Goal: Task Accomplishment & Management: Complete application form

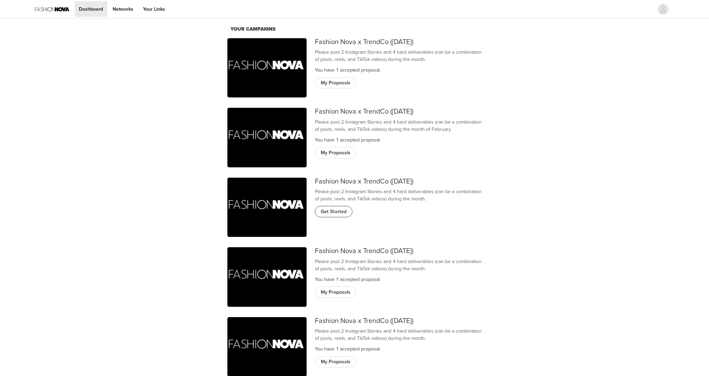
click at [336, 217] on button "Get Started" at bounding box center [334, 211] width 38 height 11
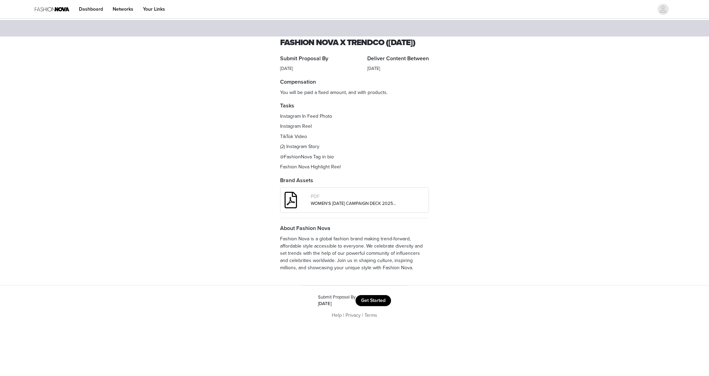
click at [364, 306] on button "Get Started" at bounding box center [372, 300] width 35 height 11
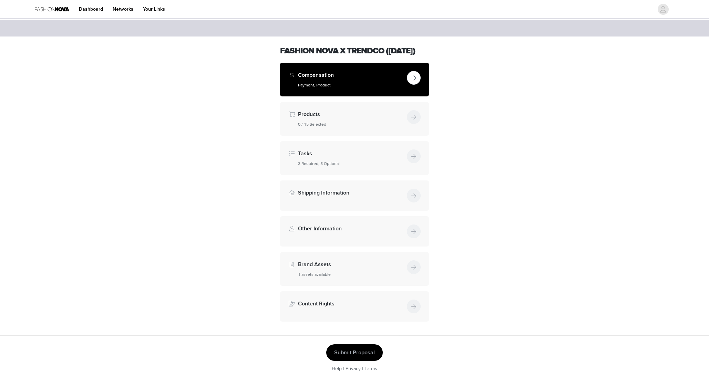
click at [410, 85] on button "button" at bounding box center [414, 78] width 14 height 14
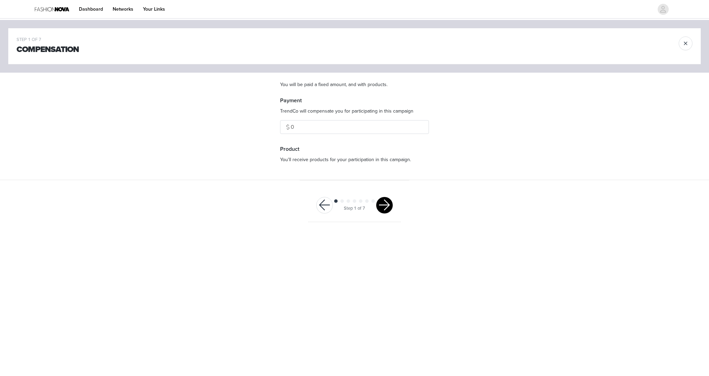
click at [386, 206] on button "button" at bounding box center [384, 205] width 17 height 17
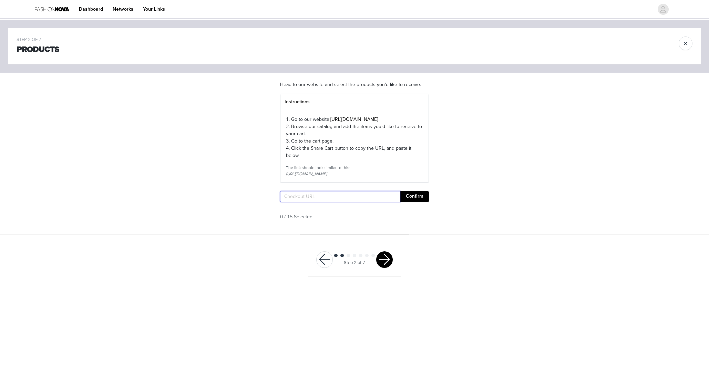
click at [385, 202] on input "text" at bounding box center [340, 196] width 120 height 11
paste input "https://www.fashionnova.com/pages/shared-cart/39281264001148:1,39251786072188:1…"
type input "https://www.fashionnova.com/pages/shared-cart/39281264001148:1,39251786072188:1…"
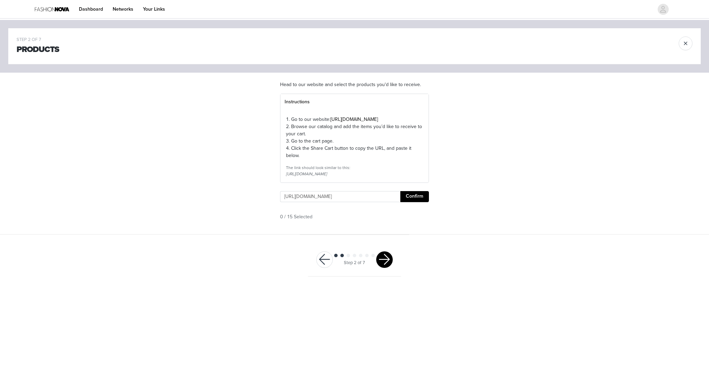
click at [411, 202] on button "Confirm" at bounding box center [414, 196] width 29 height 11
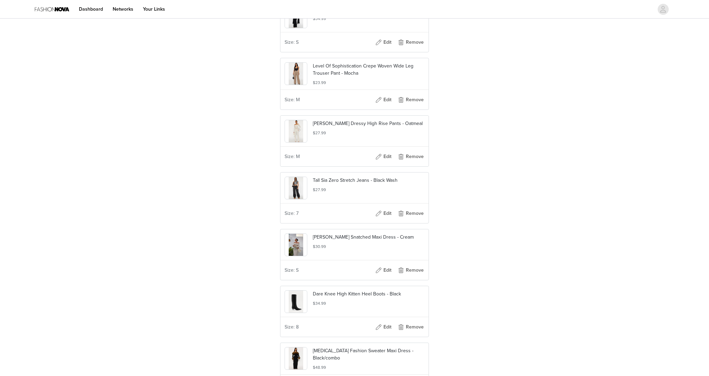
scroll to position [445, 0]
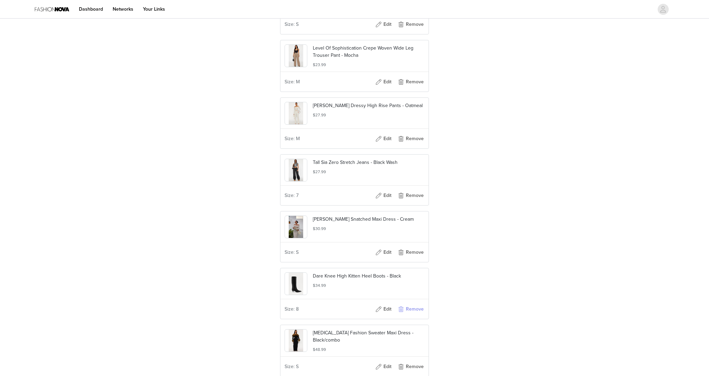
click at [411, 315] on button "Remove" at bounding box center [411, 309] width 28 height 11
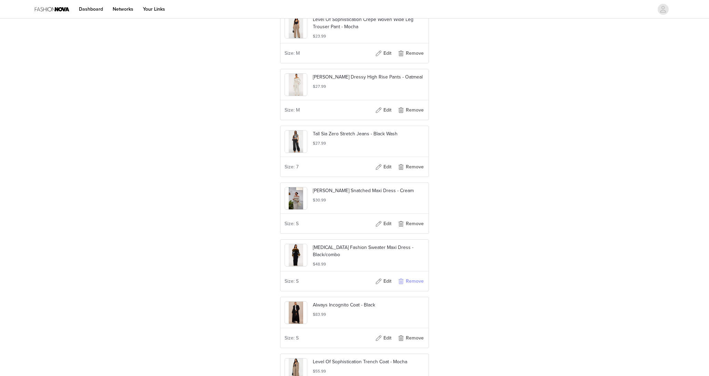
scroll to position [503, 0]
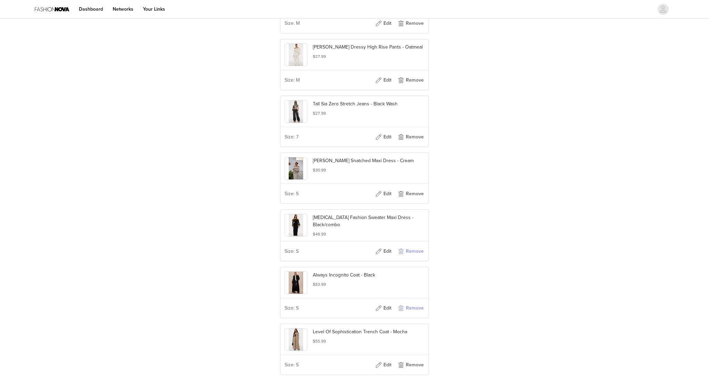
click at [411, 314] on button "Remove" at bounding box center [411, 308] width 28 height 11
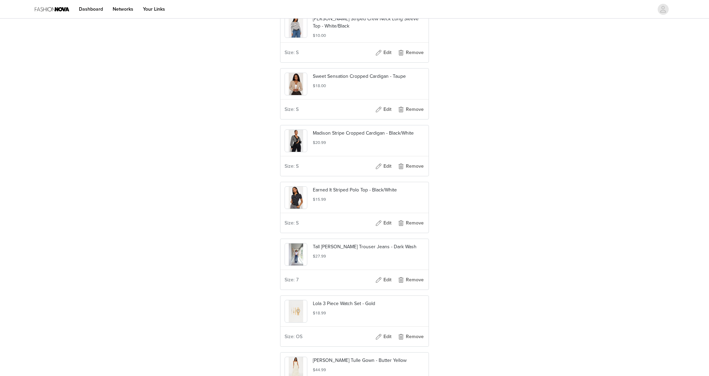
scroll to position [910, 0]
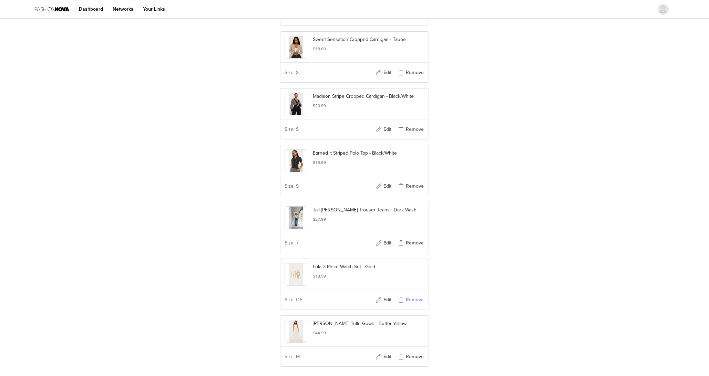
click at [411, 305] on button "Remove" at bounding box center [411, 299] width 28 height 11
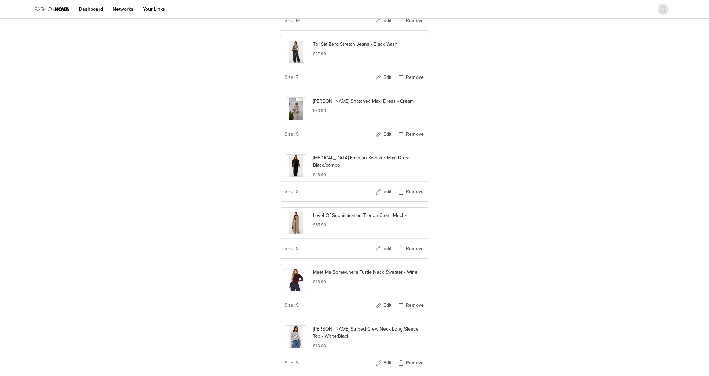
scroll to position [573, 0]
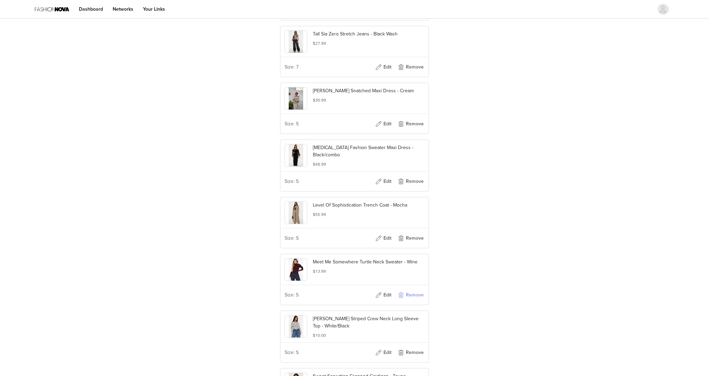
click at [407, 301] on button "Remove" at bounding box center [411, 295] width 28 height 11
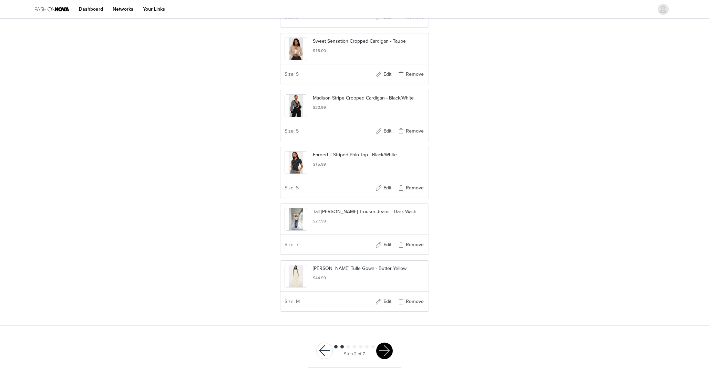
click at [379, 358] on div at bounding box center [384, 351] width 17 height 17
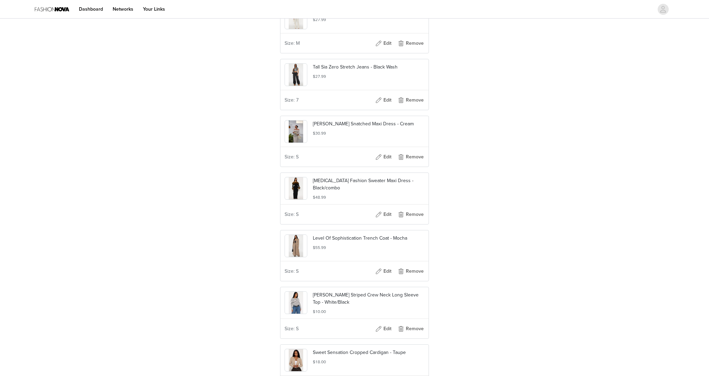
scroll to position [661, 0]
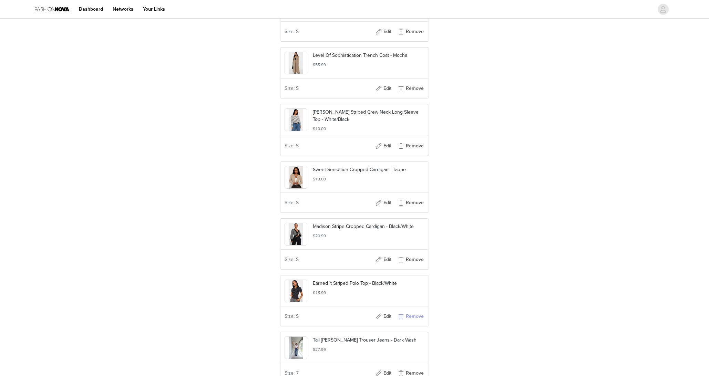
click at [415, 322] on button "Remove" at bounding box center [411, 316] width 28 height 11
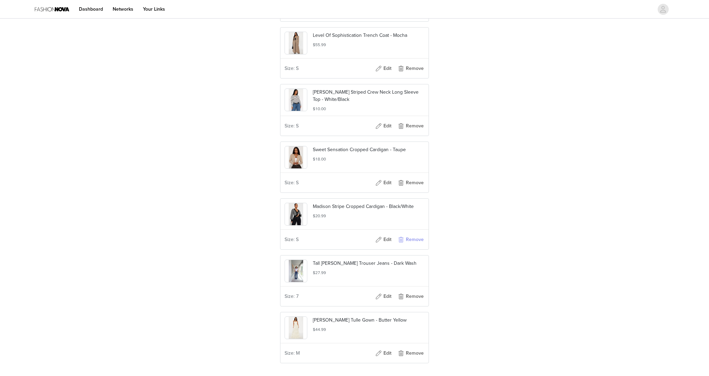
scroll to position [775, 0]
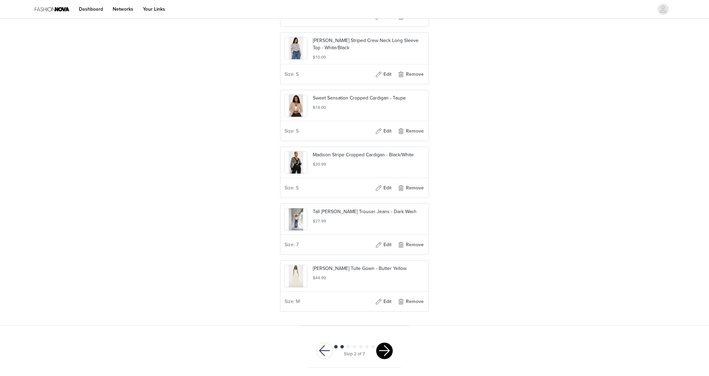
click at [386, 353] on button "button" at bounding box center [384, 351] width 17 height 17
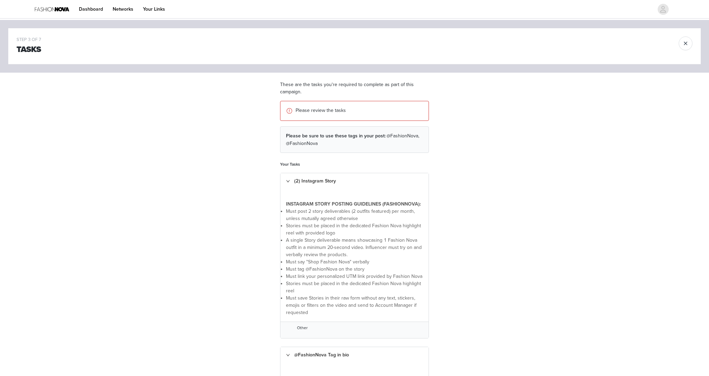
scroll to position [304, 0]
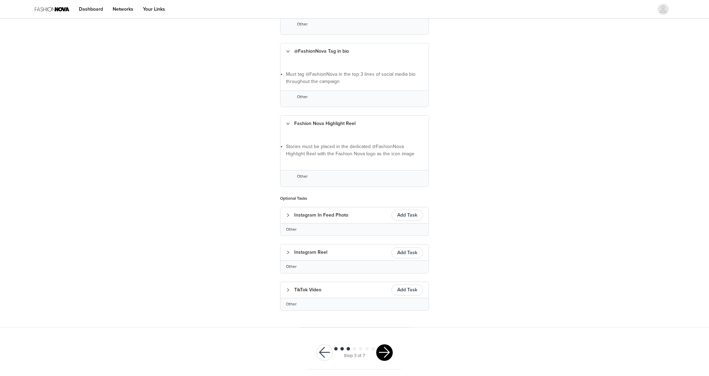
click at [386, 349] on button "button" at bounding box center [384, 352] width 17 height 17
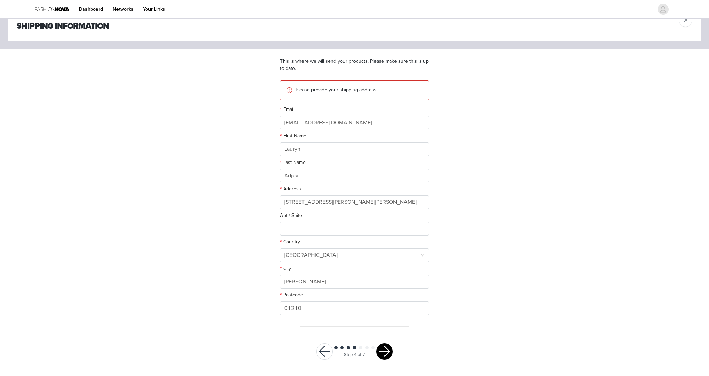
scroll to position [24, 0]
click at [380, 342] on div "Step 4 of 7" at bounding box center [354, 351] width 93 height 33
click at [383, 349] on button "button" at bounding box center [384, 351] width 17 height 17
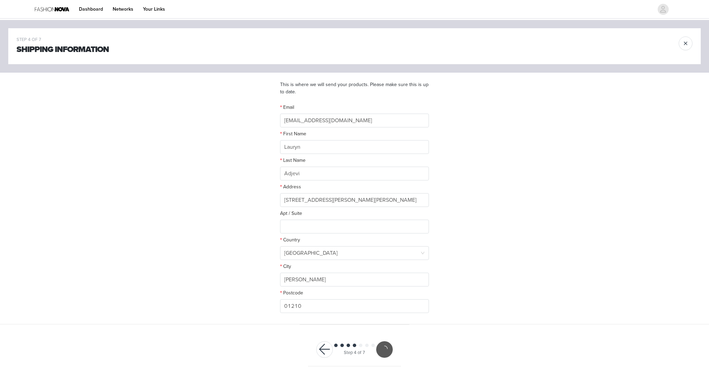
scroll to position [0, 0]
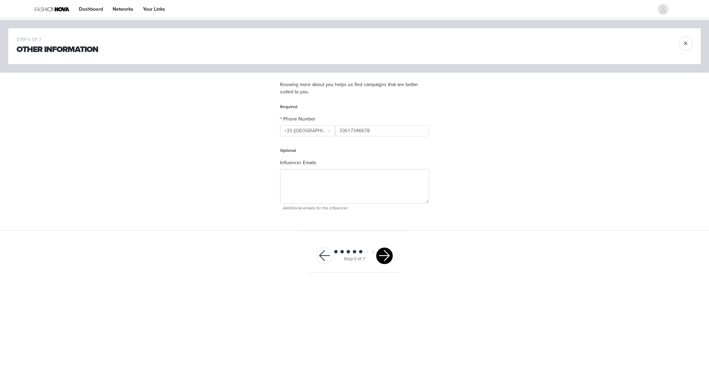
click at [382, 254] on button "button" at bounding box center [384, 256] width 17 height 17
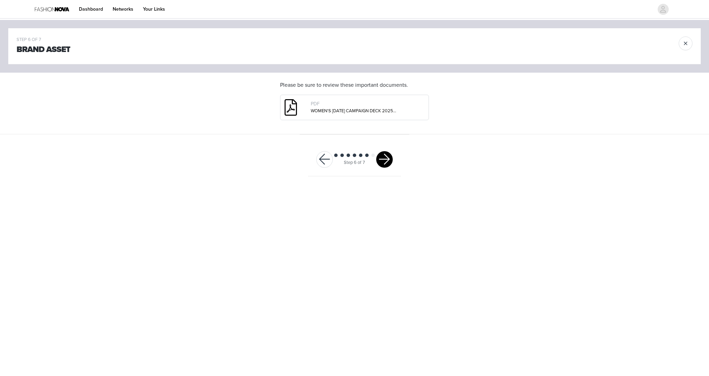
click at [378, 163] on button "button" at bounding box center [384, 159] width 17 height 17
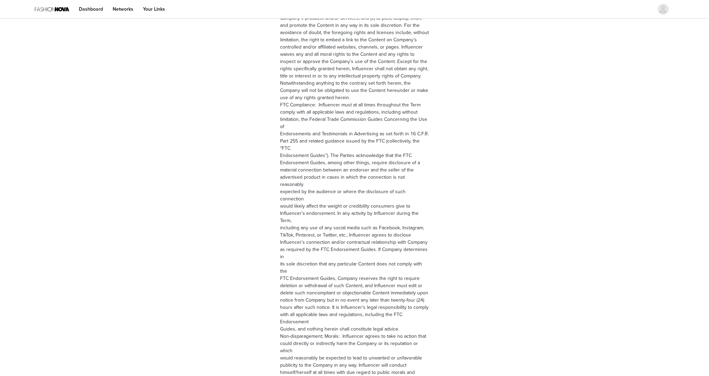
scroll to position [843, 0]
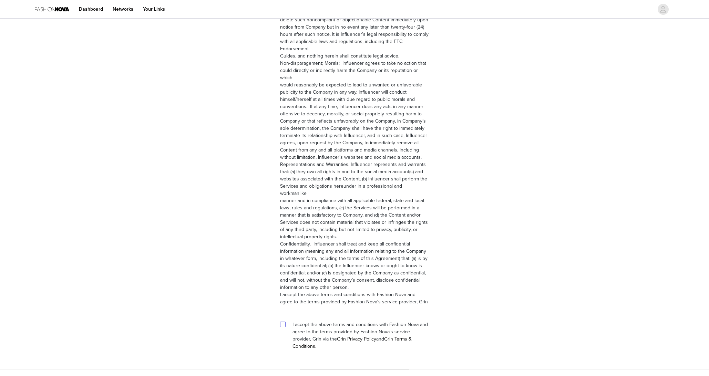
click at [284, 322] on input "checkbox" at bounding box center [282, 324] width 5 height 5
checkbox input "true"
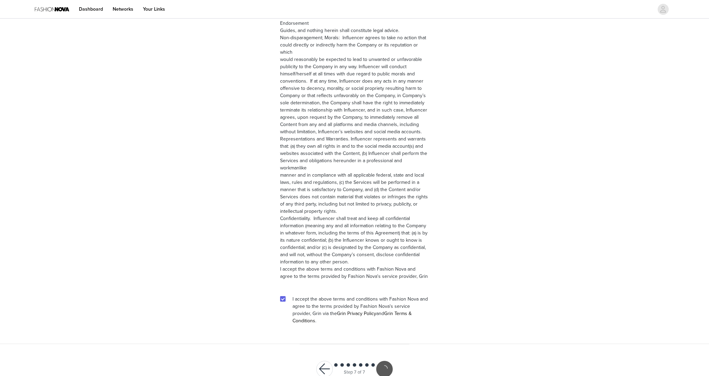
scroll to position [818, 0]
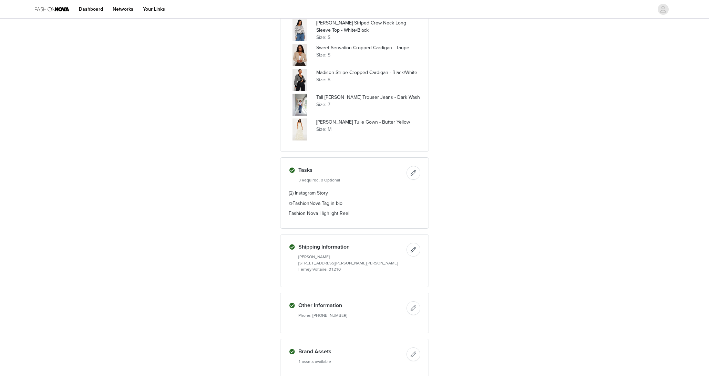
scroll to position [492, 0]
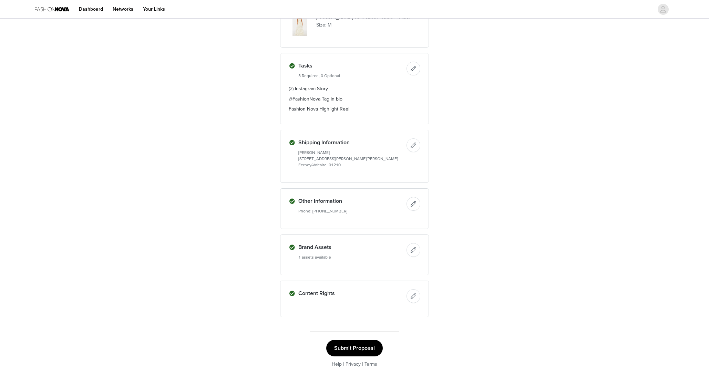
click at [353, 341] on button "Submit Proposal" at bounding box center [354, 348] width 56 height 17
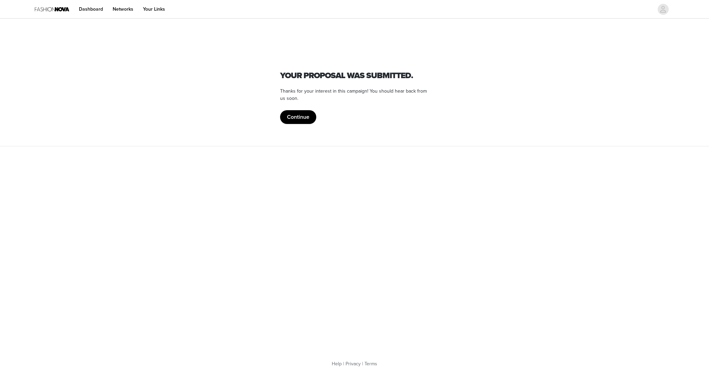
scroll to position [0, 0]
click at [294, 120] on button "Continue" at bounding box center [298, 117] width 36 height 14
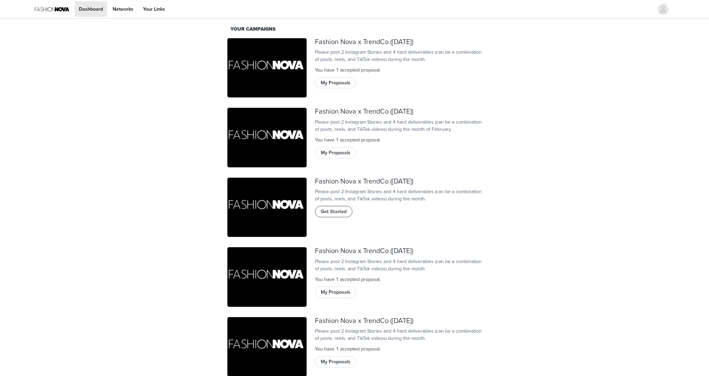
click at [338, 215] on span "Get Started" at bounding box center [334, 212] width 26 height 8
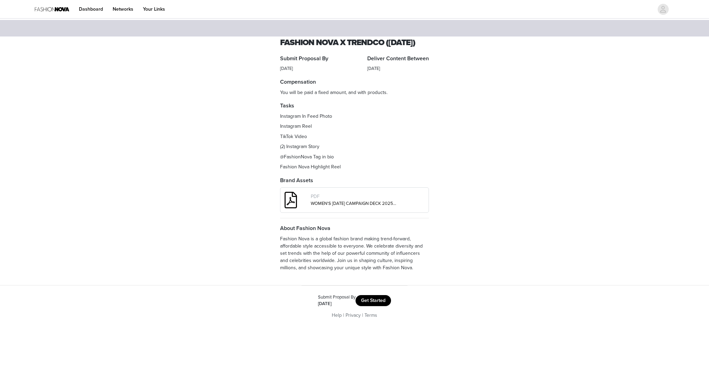
click at [368, 306] on button "Get Started" at bounding box center [372, 300] width 35 height 11
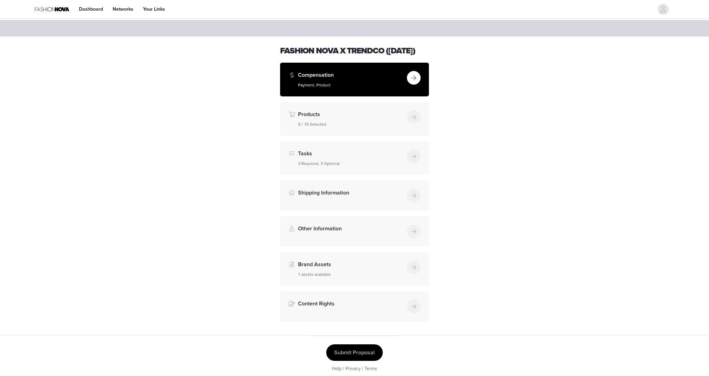
click at [381, 79] on h4 "Compensation" at bounding box center [351, 75] width 106 height 8
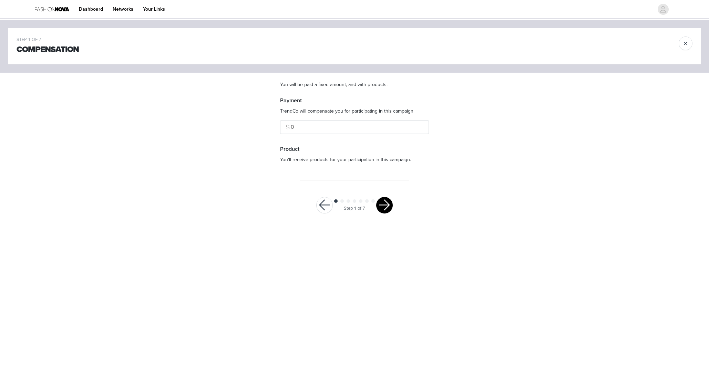
click at [382, 209] on button "button" at bounding box center [384, 205] width 17 height 17
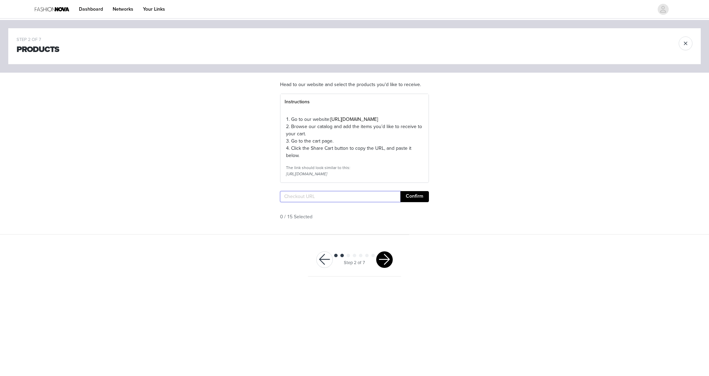
click at [370, 202] on input "text" at bounding box center [340, 196] width 120 height 11
paste input "https://www.fashionnova.com/pages/shared-cart/39296185892988:1,39298736160892:1…"
type input "https://www.fashionnova.com/pages/shared-cart/39296185892988:1,39298736160892:1…"
click at [405, 202] on button "Confirm" at bounding box center [414, 196] width 29 height 11
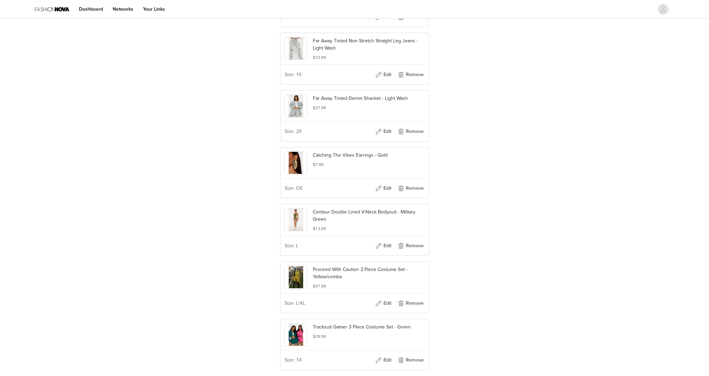
scroll to position [777, 0]
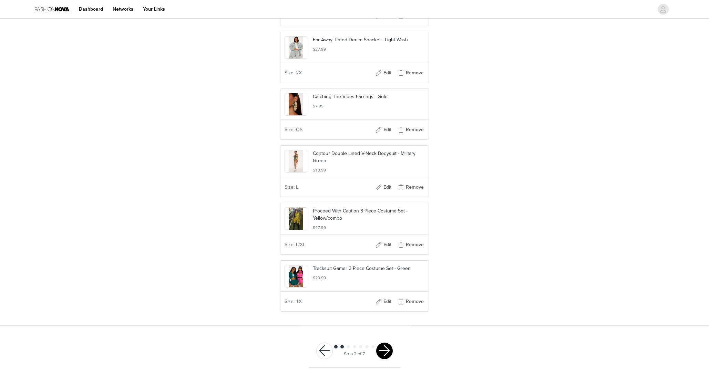
click at [384, 348] on button "button" at bounding box center [384, 351] width 17 height 17
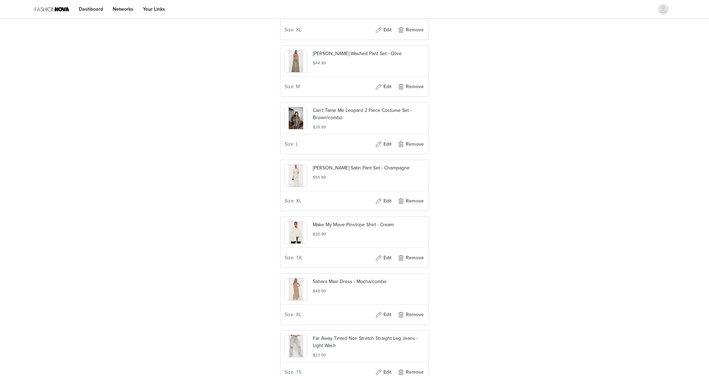
scroll to position [394, 0]
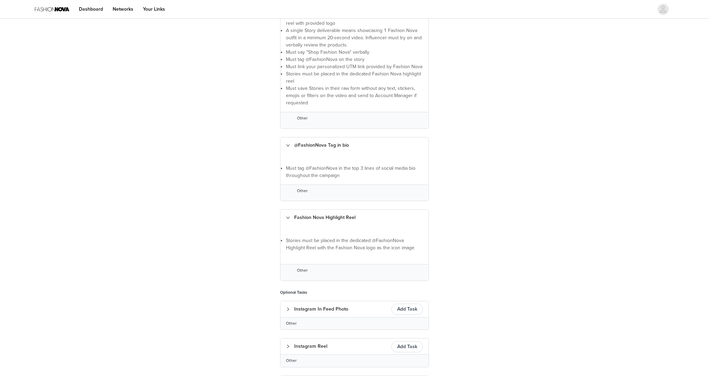
scroll to position [304, 0]
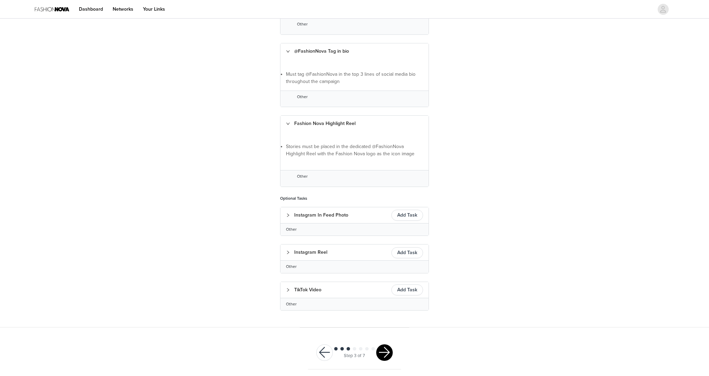
click at [385, 371] on footer "Step 3 of 7" at bounding box center [354, 352] width 109 height 50
click at [385, 364] on div "Step 3 of 7" at bounding box center [354, 352] width 93 height 33
click at [385, 360] on div "Step 3 of 7" at bounding box center [354, 352] width 93 height 33
click at [385, 353] on button "button" at bounding box center [384, 352] width 17 height 17
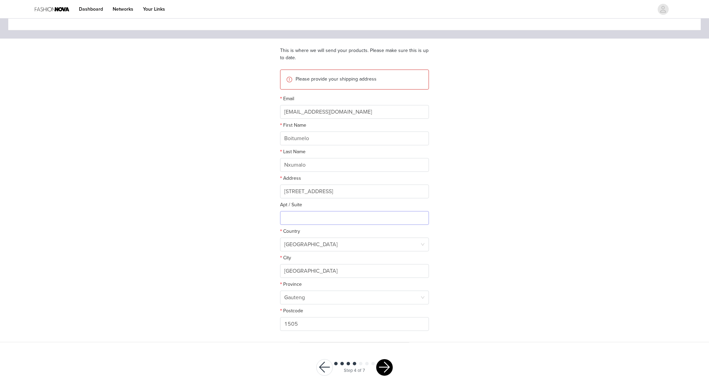
scroll to position [50, 0]
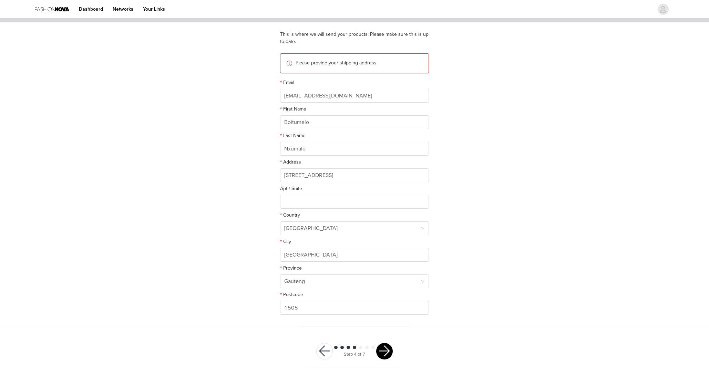
click at [385, 349] on button "button" at bounding box center [384, 351] width 17 height 17
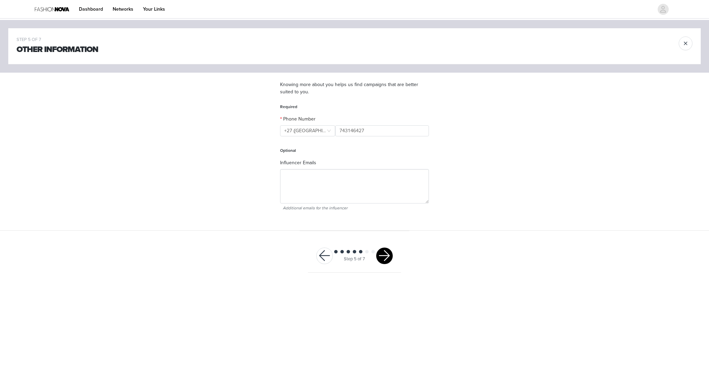
click at [384, 255] on button "button" at bounding box center [384, 256] width 17 height 17
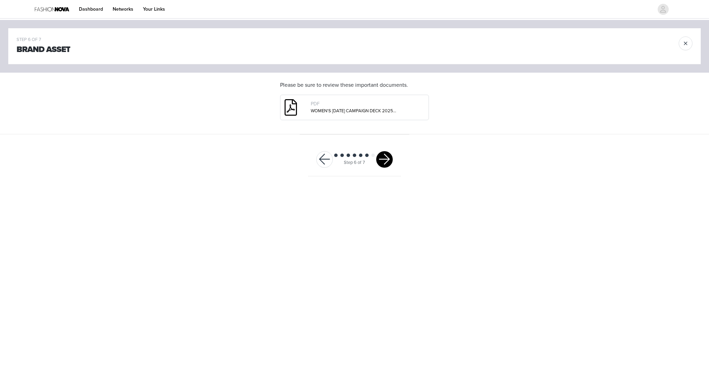
click at [382, 163] on button "button" at bounding box center [384, 159] width 17 height 17
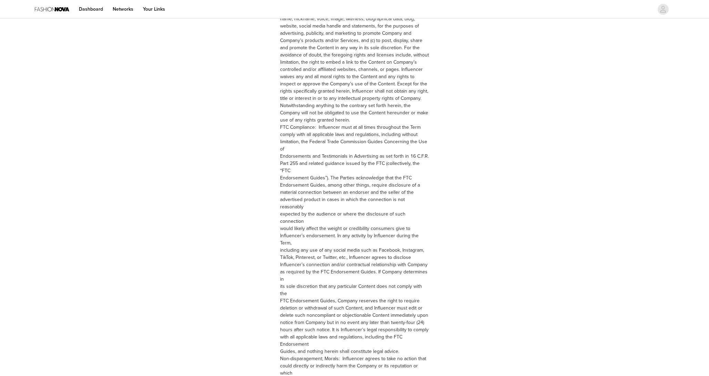
scroll to position [843, 0]
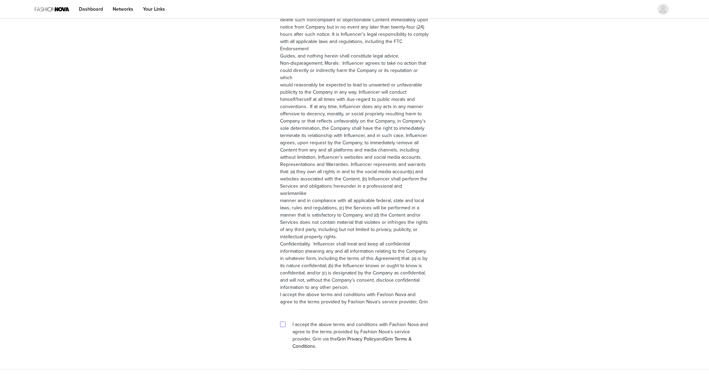
click at [285, 321] on div at bounding box center [285, 324] width 10 height 7
click at [284, 322] on input "checkbox" at bounding box center [282, 324] width 5 height 5
checkbox input "true"
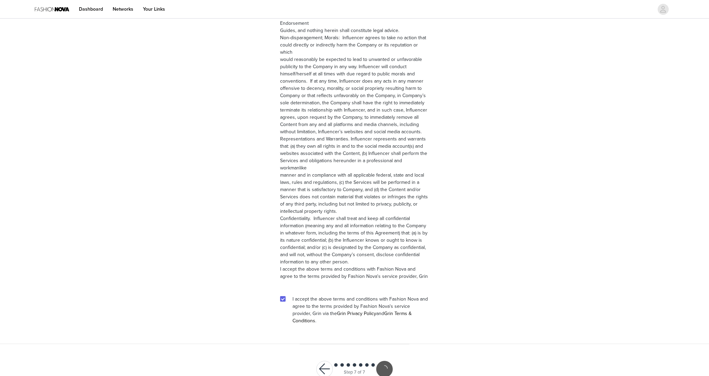
scroll to position [818, 0]
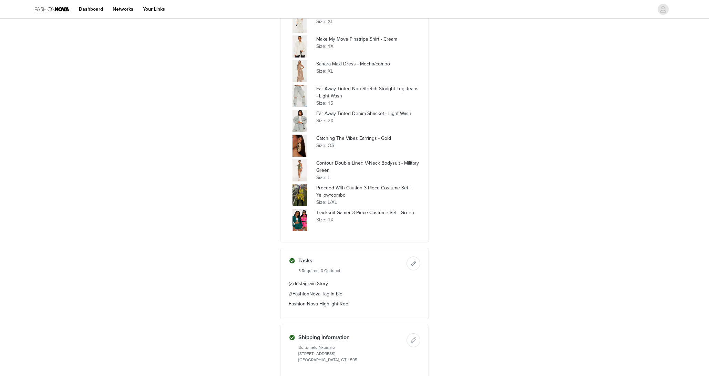
scroll to position [492, 0]
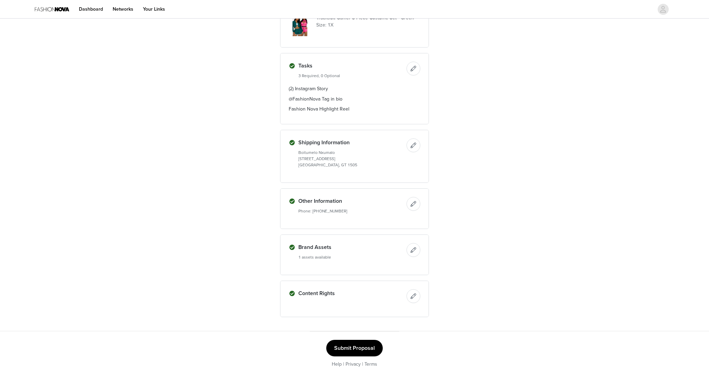
click at [371, 342] on button "Submit Proposal" at bounding box center [354, 348] width 56 height 17
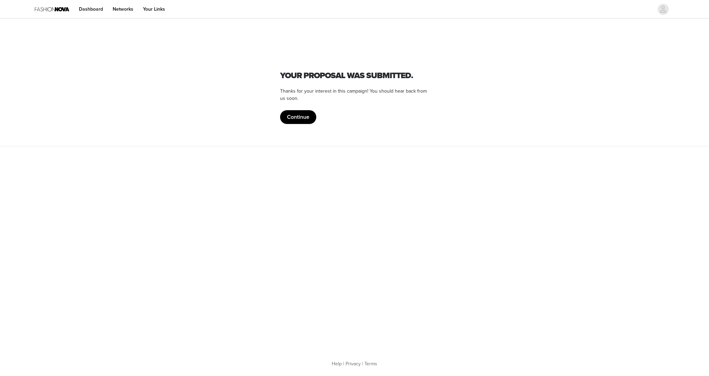
scroll to position [0, 0]
click at [311, 124] on section "Fashion Nova Your proposal was submitted. Thanks for your interest in this camp…" at bounding box center [354, 83] width 165 height 126
click at [311, 122] on button "Continue" at bounding box center [298, 117] width 36 height 14
